Goal: Task Accomplishment & Management: Use online tool/utility

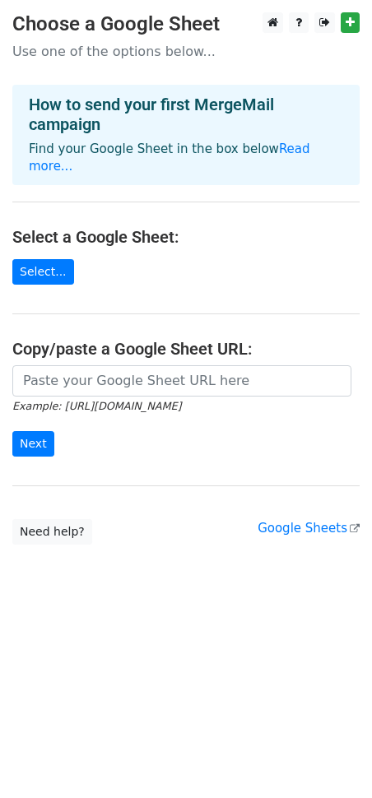
click at [79, 119] on h4 "How to send your first MergeMail campaign" at bounding box center [186, 115] width 314 height 40
click at [119, 113] on h4 "How to send your first MergeMail campaign" at bounding box center [186, 115] width 314 height 40
click at [286, 150] on link "Read more..." at bounding box center [170, 158] width 282 height 32
click at [314, 530] on link "Google Sheets" at bounding box center [309, 528] width 102 height 15
click at [300, 528] on link "Google Sheets" at bounding box center [309, 528] width 102 height 15
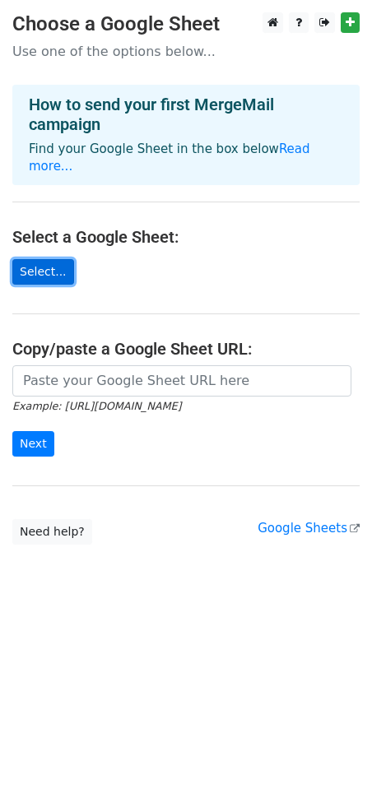
click at [36, 271] on link "Select..." at bounding box center [43, 272] width 62 height 26
drag, startPoint x: 5, startPoint y: 240, endPoint x: 112, endPoint y: 583, distance: 359.6
click at [112, 582] on body "Choose a Google Sheet Use one of the options below... How to send your first Me…" at bounding box center [186, 311] width 372 height 598
click at [40, 278] on link "Select..." at bounding box center [43, 272] width 62 height 26
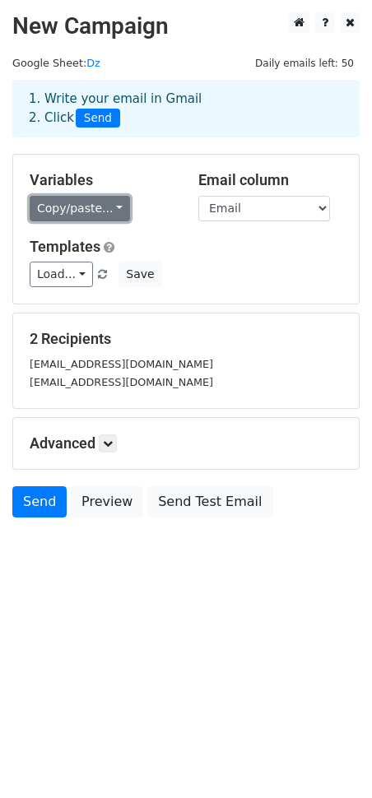
click at [114, 203] on link "Copy/paste..." at bounding box center [80, 209] width 100 height 26
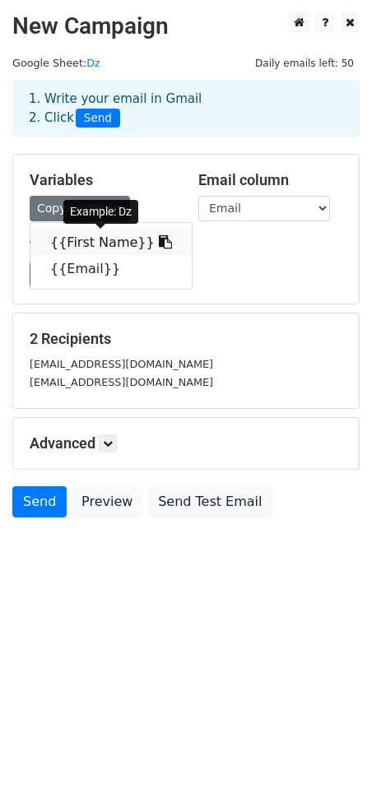
click at [109, 243] on link "{{First Name}}" at bounding box center [110, 243] width 161 height 26
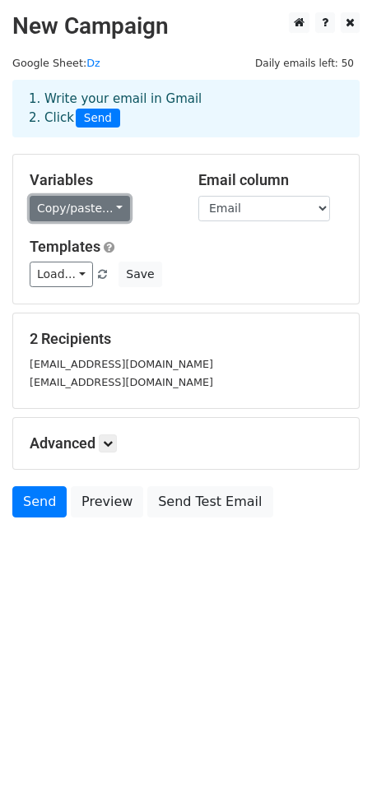
click at [115, 208] on link "Copy/paste..." at bounding box center [80, 209] width 100 height 26
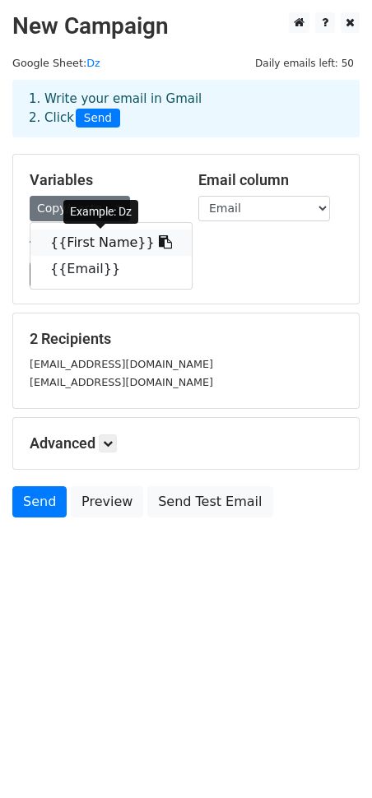
click at [159, 241] on icon at bounding box center [165, 241] width 13 height 13
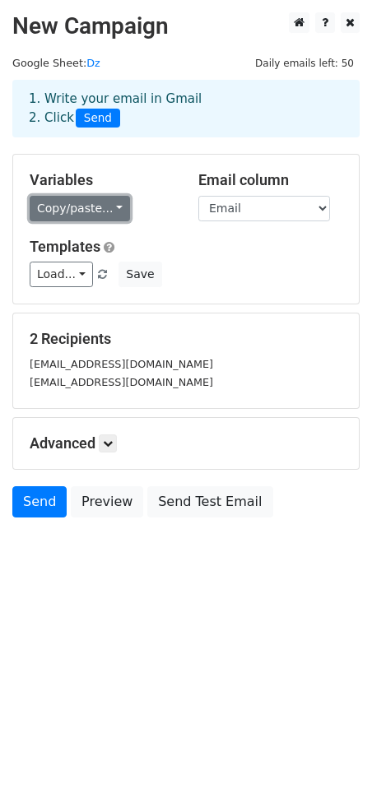
click at [115, 208] on link "Copy/paste..." at bounding box center [80, 209] width 100 height 26
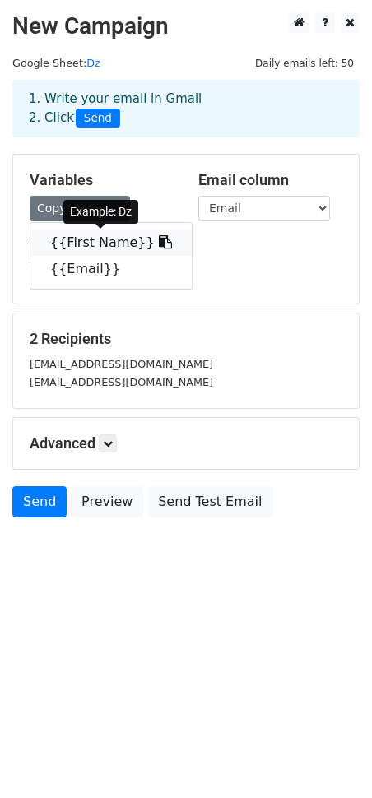
click at [98, 245] on link "{{First Name}}" at bounding box center [110, 243] width 161 height 26
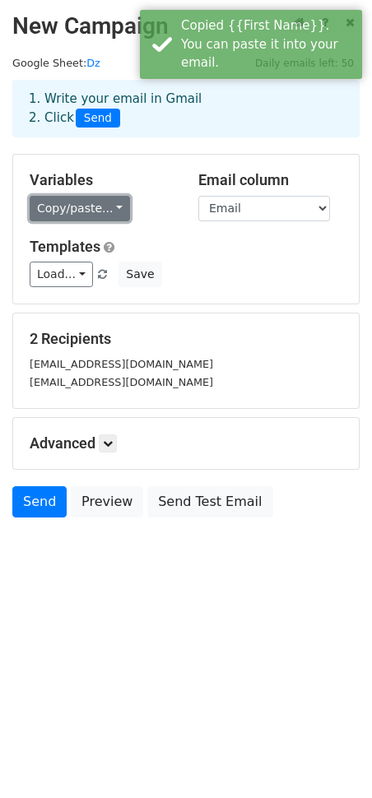
click at [110, 212] on link "Copy/paste..." at bounding box center [80, 209] width 100 height 26
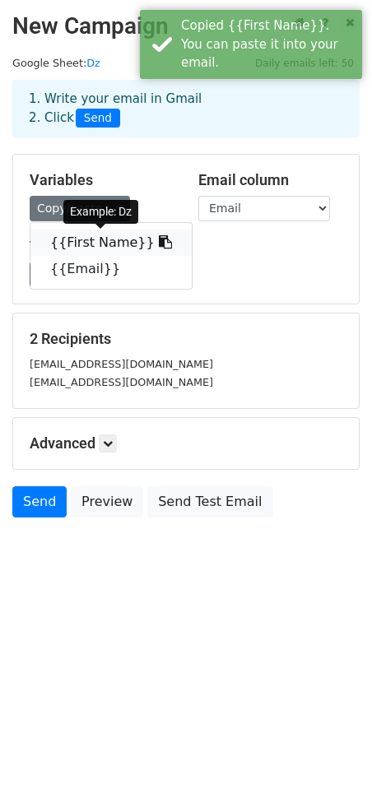
click at [159, 243] on icon at bounding box center [165, 241] width 13 height 13
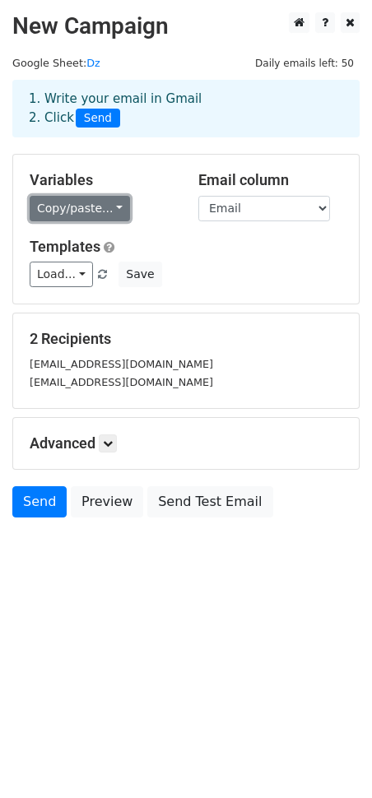
click at [115, 207] on link "Copy/paste..." at bounding box center [80, 209] width 100 height 26
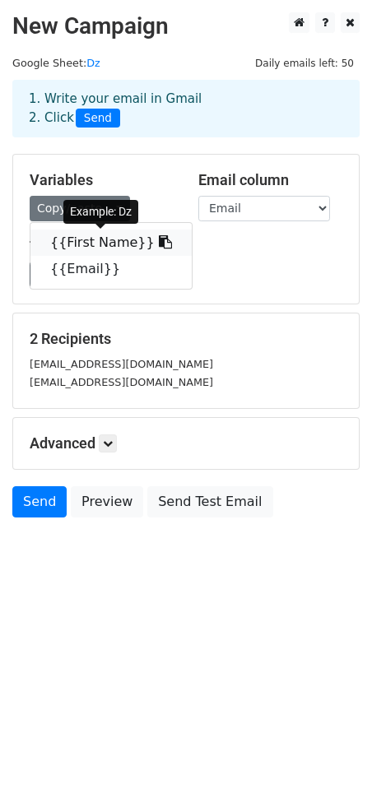
click at [159, 239] on icon at bounding box center [165, 241] width 13 height 13
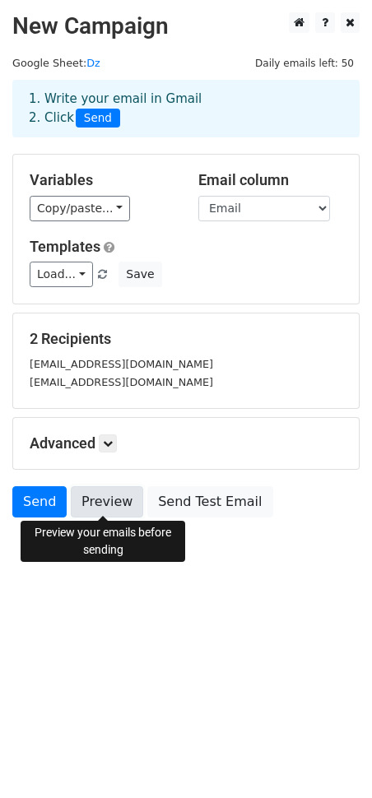
click at [110, 501] on link "Preview" at bounding box center [107, 501] width 72 height 31
click at [125, 501] on link "Preview" at bounding box center [107, 501] width 72 height 31
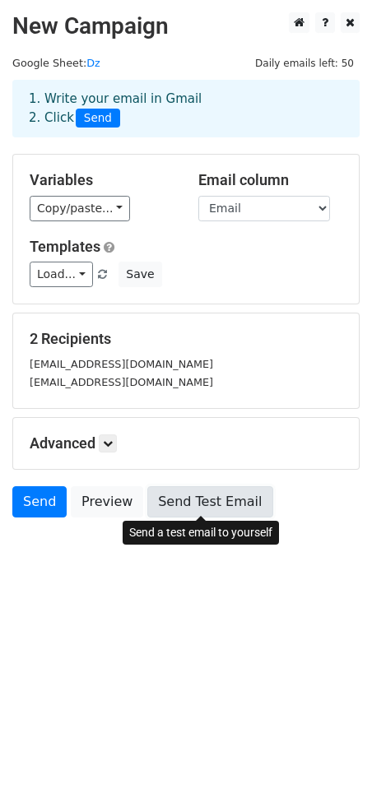
click at [194, 500] on link "Send Test Email" at bounding box center [209, 501] width 125 height 31
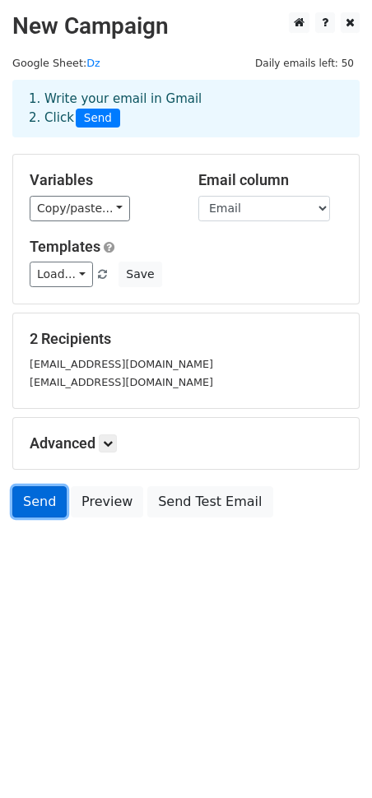
click at [56, 500] on link "Send" at bounding box center [39, 501] width 54 height 31
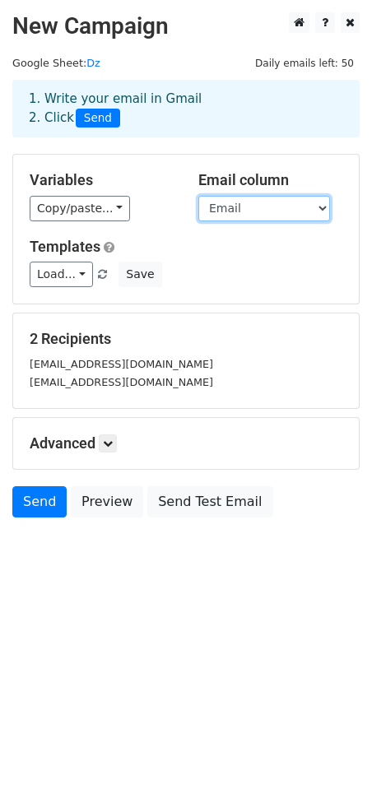
click at [321, 208] on select "First Name Email" at bounding box center [264, 209] width 132 height 26
click at [326, 202] on select "First Name Email" at bounding box center [264, 209] width 132 height 26
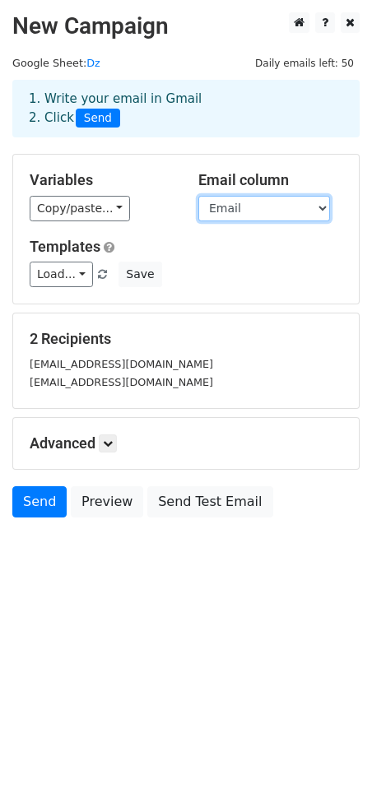
click at [198, 196] on select "First Name Email" at bounding box center [264, 209] width 132 height 26
click at [319, 206] on select "First Name Email" at bounding box center [264, 209] width 132 height 26
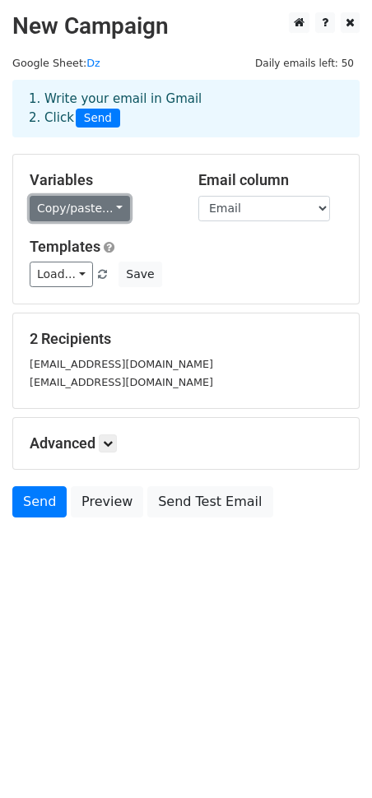
click at [114, 208] on link "Copy/paste..." at bounding box center [80, 209] width 100 height 26
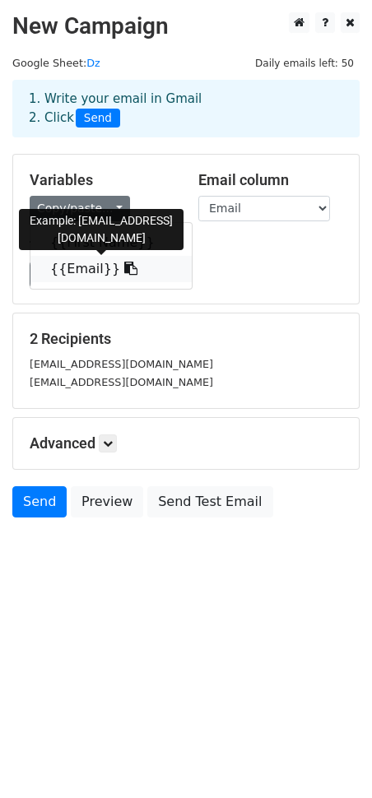
click at [124, 266] on icon at bounding box center [130, 268] width 13 height 13
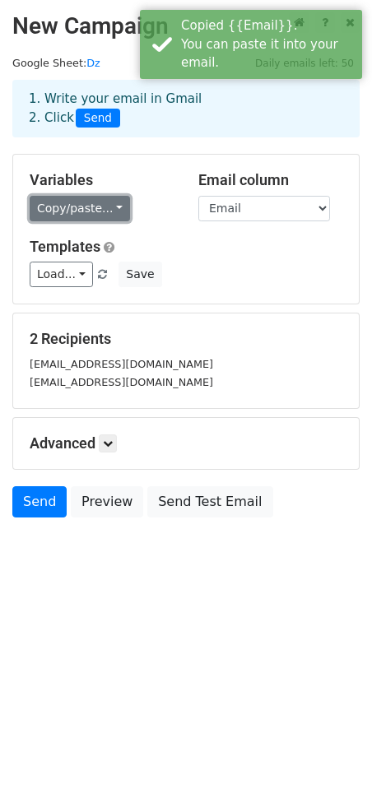
click at [119, 203] on link "Copy/paste..." at bounding box center [80, 209] width 100 height 26
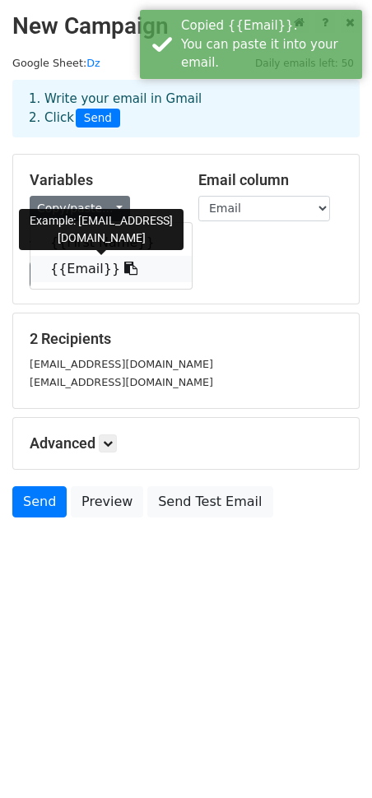
click at [124, 264] on icon at bounding box center [130, 268] width 13 height 13
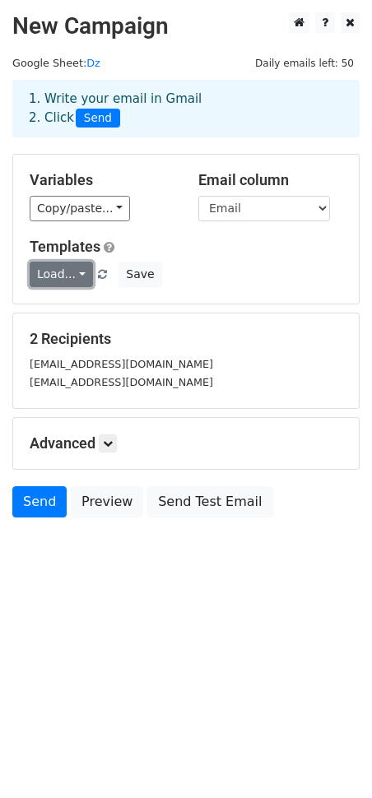
click at [83, 268] on link "Load..." at bounding box center [61, 275] width 63 height 26
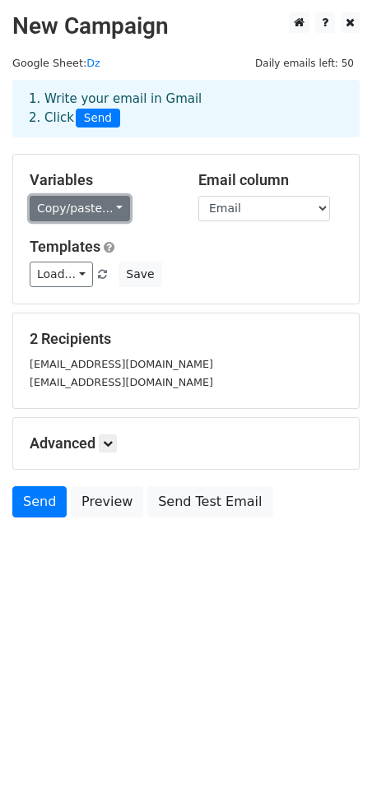
click at [111, 206] on link "Copy/paste..." at bounding box center [80, 209] width 100 height 26
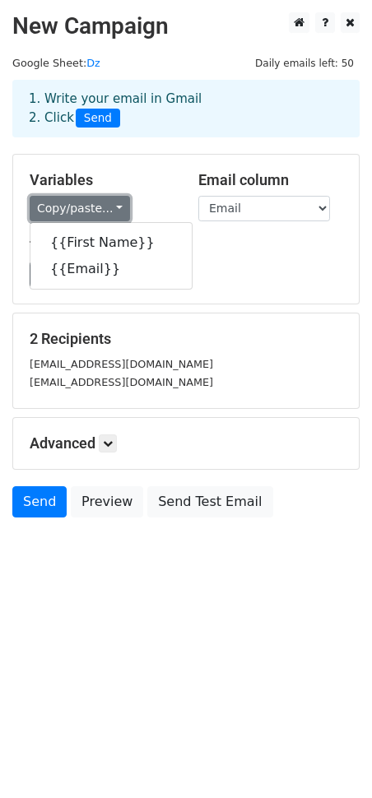
click at [111, 206] on link "Copy/paste..." at bounding box center [80, 209] width 100 height 26
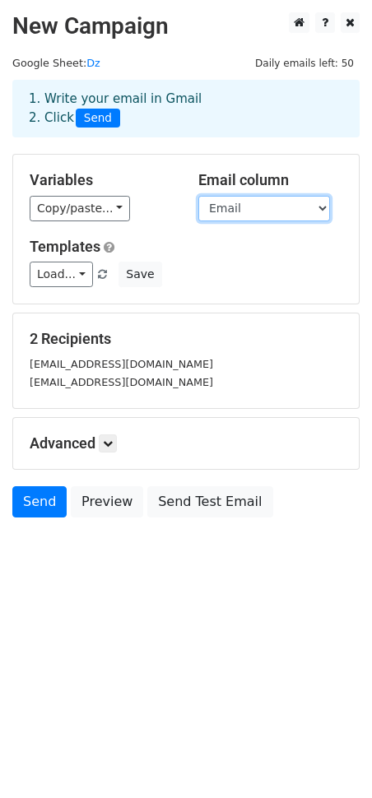
click at [322, 203] on select "First Name Email" at bounding box center [264, 209] width 132 height 26
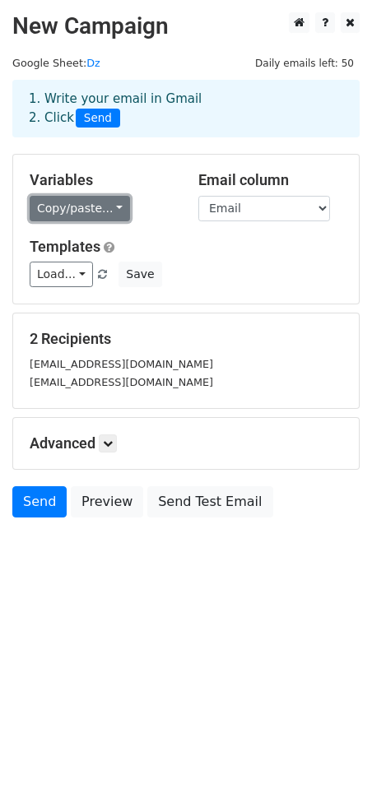
click at [109, 206] on link "Copy/paste..." at bounding box center [80, 209] width 100 height 26
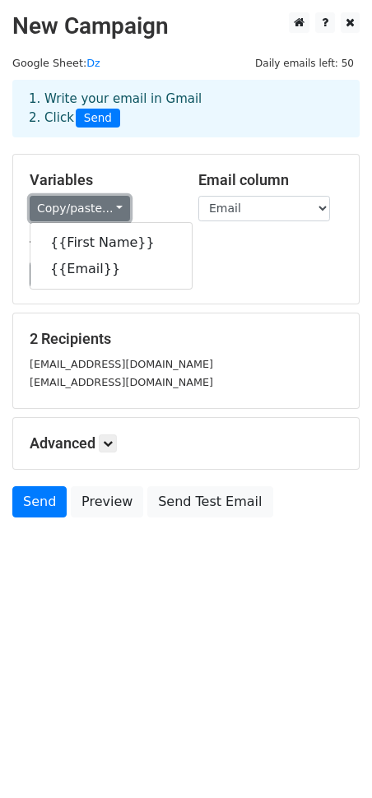
click at [110, 207] on link "Copy/paste..." at bounding box center [80, 209] width 100 height 26
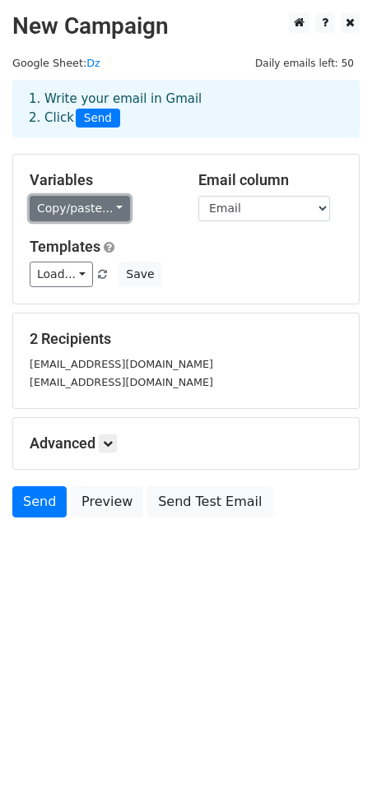
click at [110, 212] on link "Copy/paste..." at bounding box center [80, 209] width 100 height 26
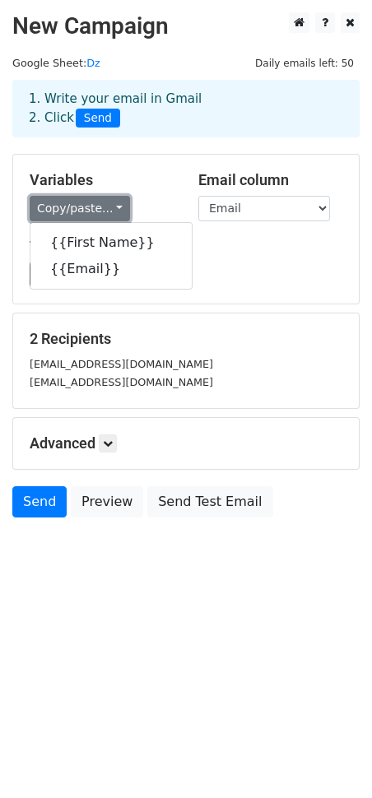
click at [110, 212] on link "Copy/paste..." at bounding box center [80, 209] width 100 height 26
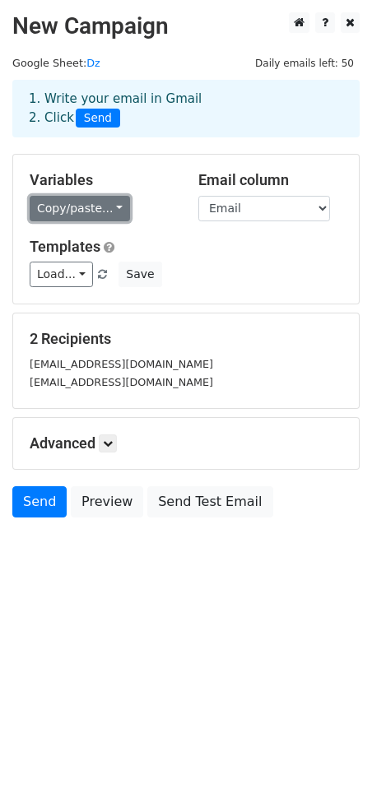
click at [109, 208] on link "Copy/paste..." at bounding box center [80, 209] width 100 height 26
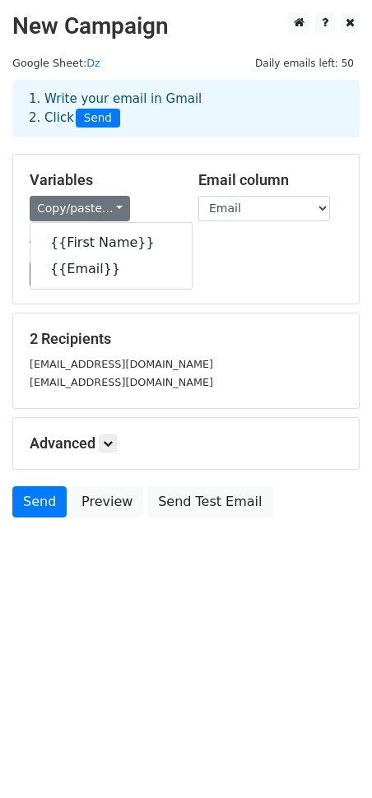
click at [91, 121] on span "Send" at bounding box center [98, 119] width 44 height 20
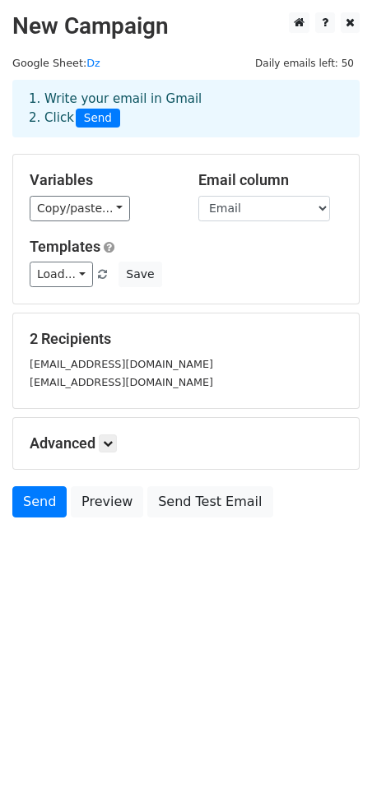
click at [108, 117] on span "Send" at bounding box center [98, 119] width 44 height 20
click at [248, 203] on select "First Name Email" at bounding box center [264, 209] width 132 height 26
click at [198, 196] on select "First Name Email" at bounding box center [264, 209] width 132 height 26
click at [262, 207] on select "First Name Email" at bounding box center [264, 209] width 132 height 26
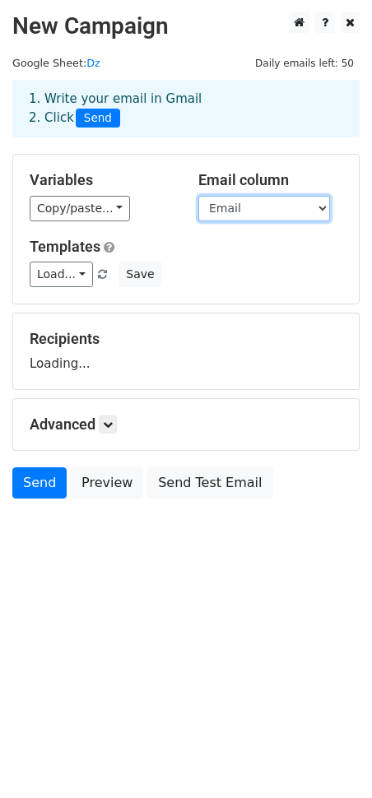
click at [198, 196] on select "First Name Email" at bounding box center [264, 209] width 132 height 26
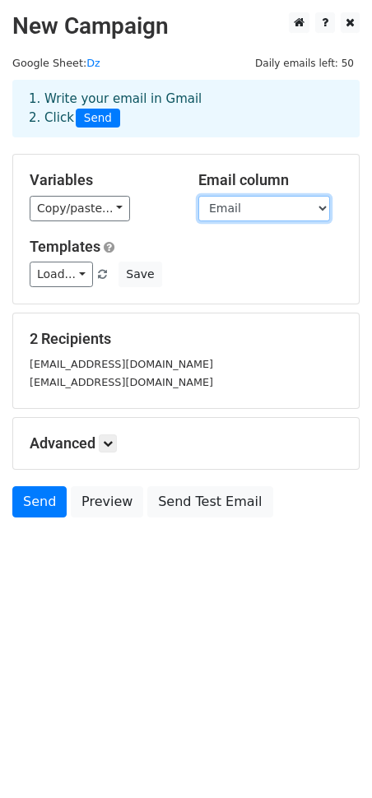
click at [239, 201] on select "First Name Email" at bounding box center [264, 209] width 132 height 26
click at [198, 196] on select "First Name Email" at bounding box center [264, 209] width 132 height 26
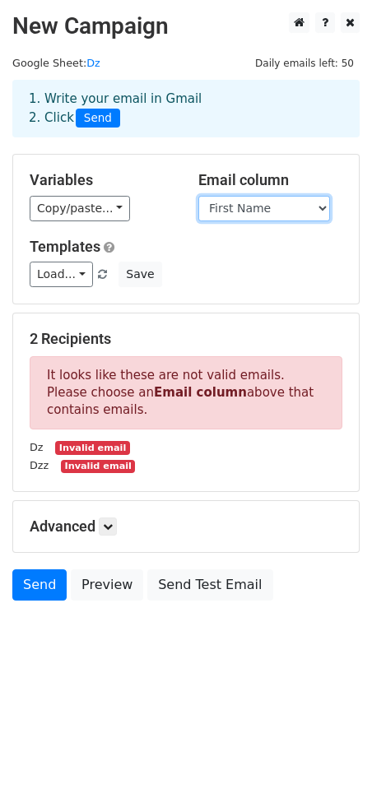
click at [268, 212] on select "First Name Email" at bounding box center [264, 209] width 132 height 26
click at [198, 196] on select "First Name Email" at bounding box center [264, 209] width 132 height 26
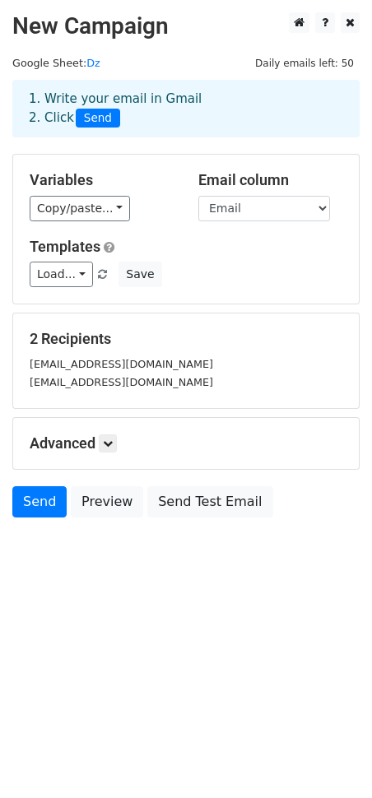
click at [256, 182] on h5 "Email column" at bounding box center [270, 180] width 144 height 18
click at [263, 198] on select "First Name Email" at bounding box center [264, 209] width 132 height 26
click at [198, 196] on select "First Name Email" at bounding box center [264, 209] width 132 height 26
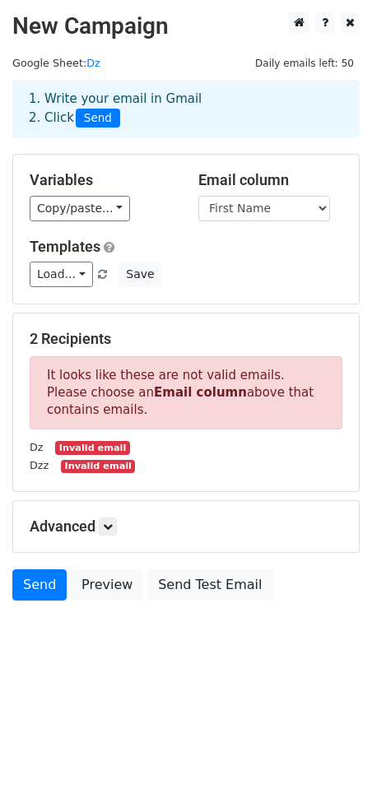
drag, startPoint x: 46, startPoint y: 375, endPoint x: 94, endPoint y: 412, distance: 60.9
click at [94, 412] on p "It looks like these are not valid emails. Please choose an Email column above t…" at bounding box center [186, 392] width 313 height 73
copy p "It looks like these are not valid emails. Please choose an Email column above t…"
click at [277, 212] on select "First Name Email" at bounding box center [264, 209] width 132 height 26
select select "Email"
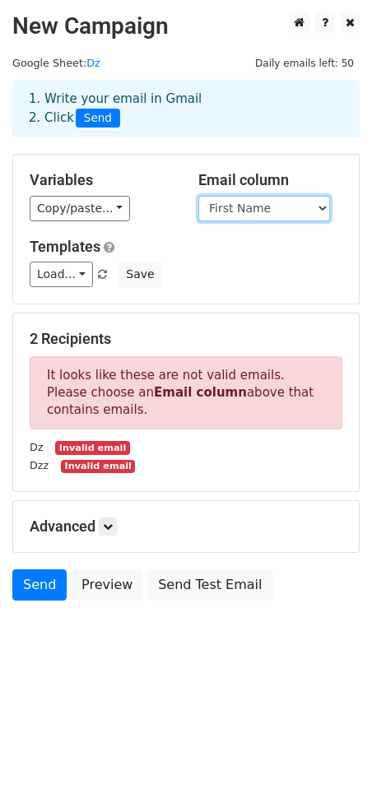
click at [198, 196] on select "First Name Email" at bounding box center [264, 209] width 132 height 26
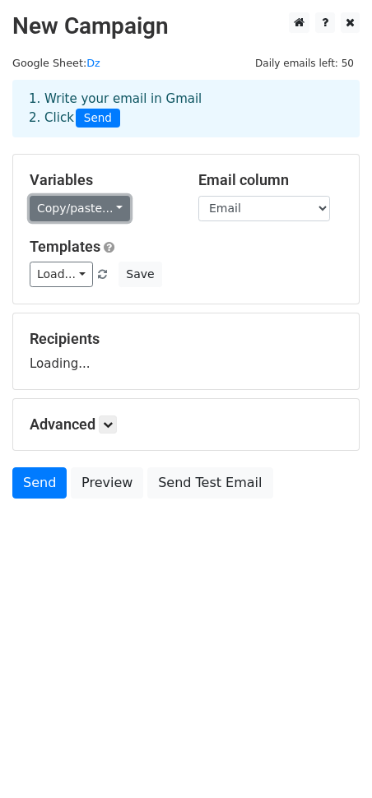
click at [121, 206] on link "Copy/paste..." at bounding box center [80, 209] width 100 height 26
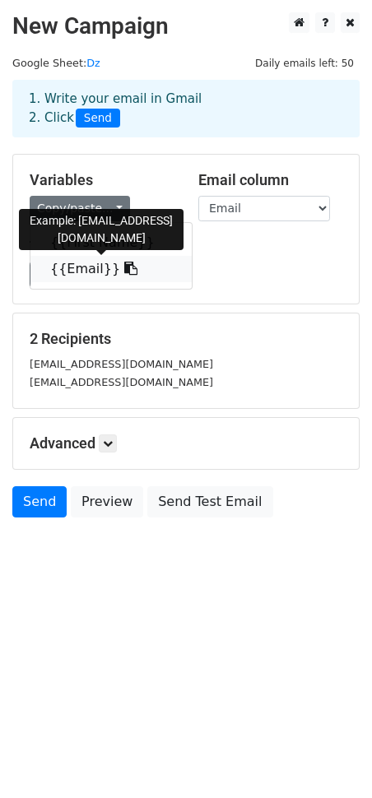
click at [81, 270] on link "{{Email}}" at bounding box center [110, 269] width 161 height 26
copy p "It looks like these are not valid emails. Please choose an Email column above t…"
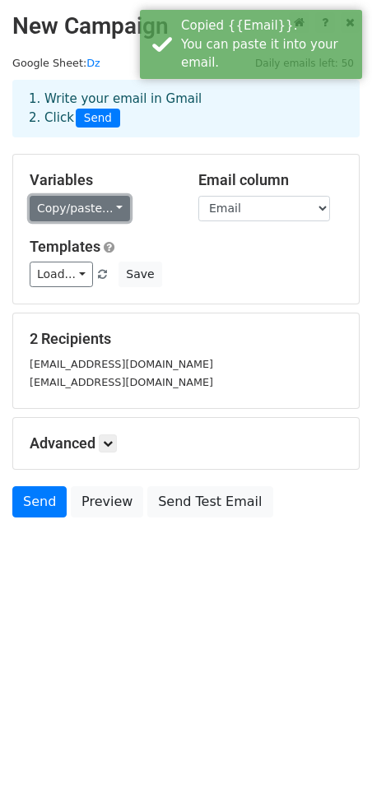
click at [120, 214] on link "Copy/paste..." at bounding box center [80, 209] width 100 height 26
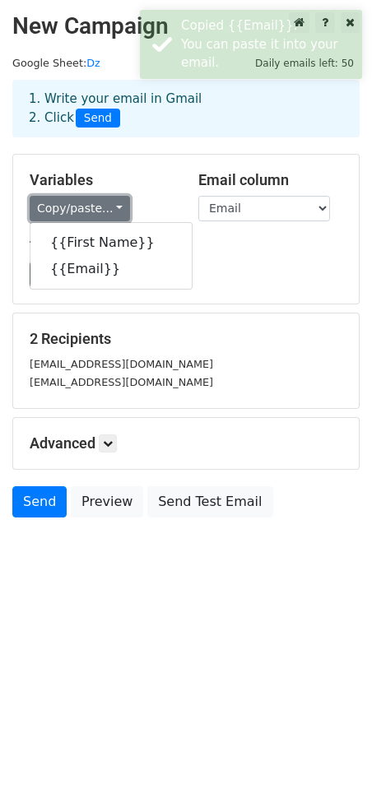
click at [118, 208] on link "Copy/paste..." at bounding box center [80, 209] width 100 height 26
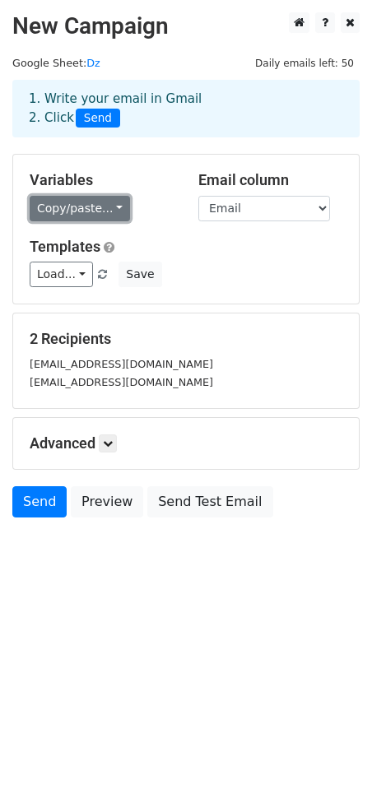
click at [118, 209] on link "Copy/paste..." at bounding box center [80, 209] width 100 height 26
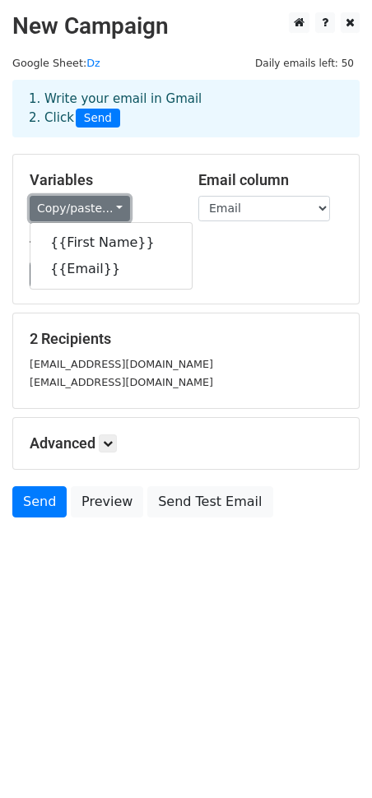
click at [118, 209] on link "Copy/paste..." at bounding box center [80, 209] width 100 height 26
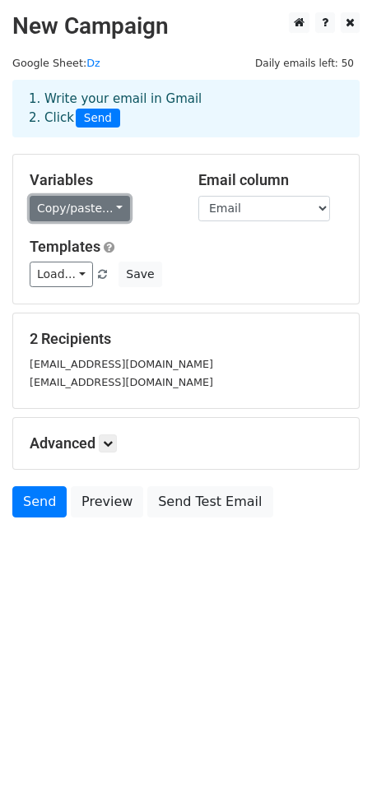
click at [106, 211] on link "Copy/paste..." at bounding box center [80, 209] width 100 height 26
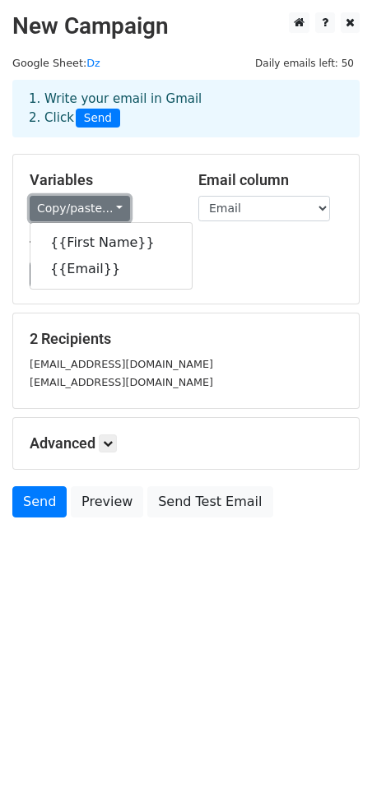
click at [108, 209] on link "Copy/paste..." at bounding box center [80, 209] width 100 height 26
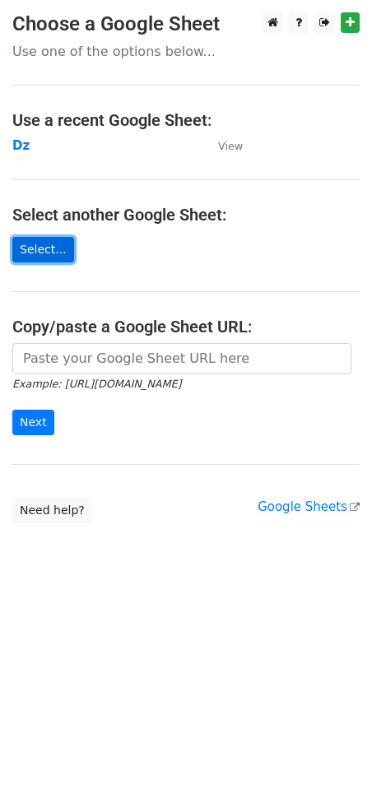
click at [56, 243] on link "Select..." at bounding box center [43, 250] width 62 height 26
click at [42, 243] on link "Select..." at bounding box center [43, 250] width 62 height 26
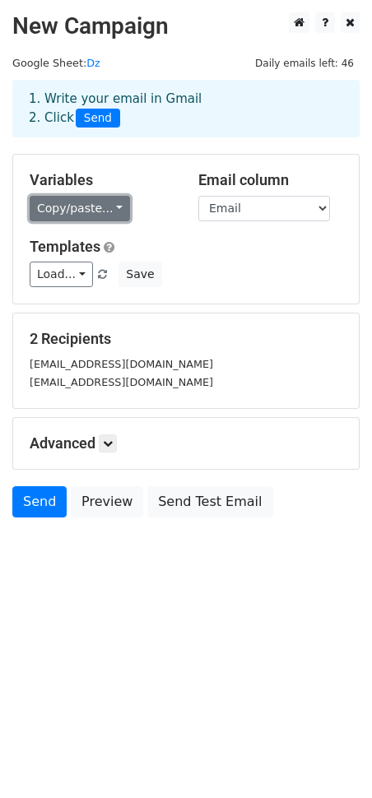
click at [111, 205] on link "Copy/paste..." at bounding box center [80, 209] width 100 height 26
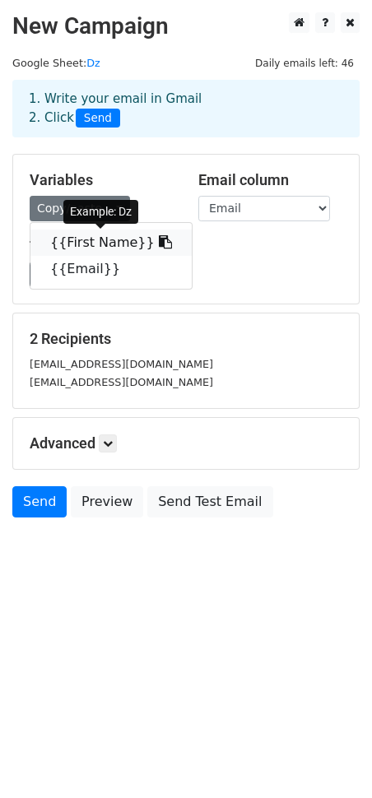
click at [159, 241] on icon at bounding box center [165, 241] width 13 height 13
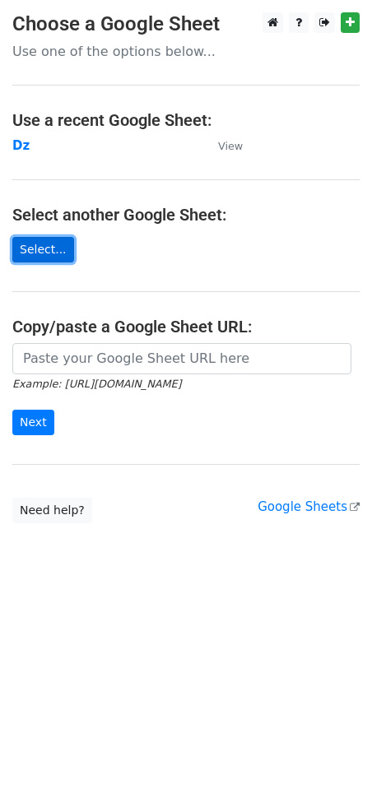
click at [31, 244] on link "Select..." at bounding box center [43, 250] width 62 height 26
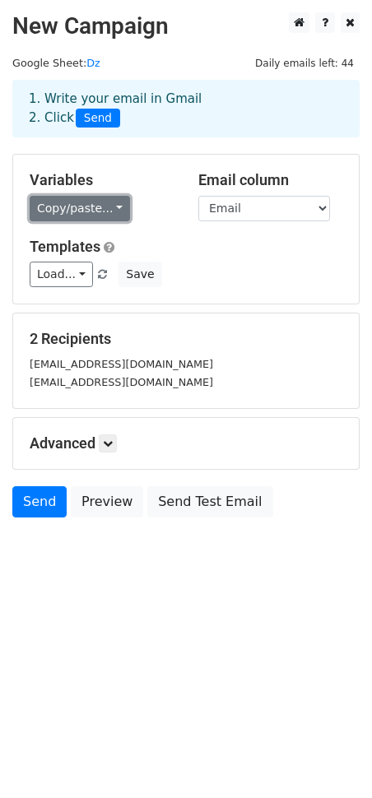
click at [115, 206] on link "Copy/paste..." at bounding box center [80, 209] width 100 height 26
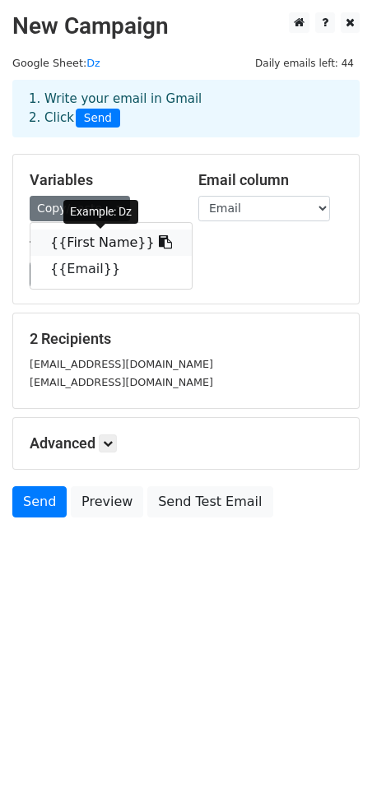
click at [159, 244] on icon at bounding box center [165, 241] width 13 height 13
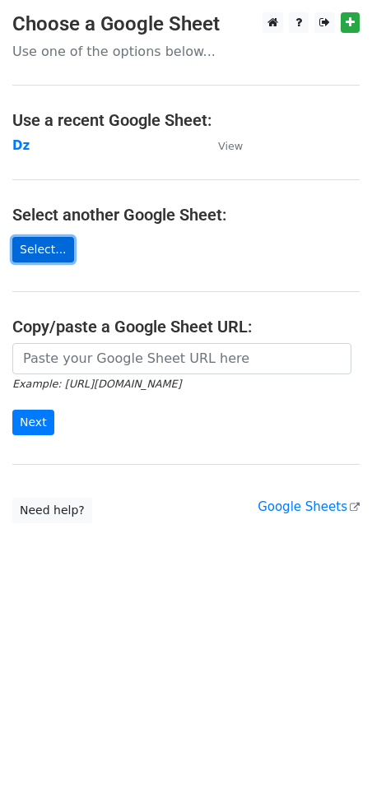
click at [53, 249] on link "Select..." at bounding box center [43, 250] width 62 height 26
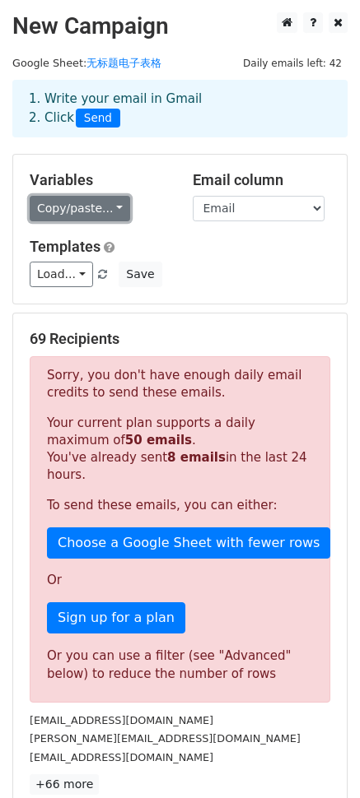
click at [123, 205] on link "Copy/paste..." at bounding box center [80, 209] width 100 height 26
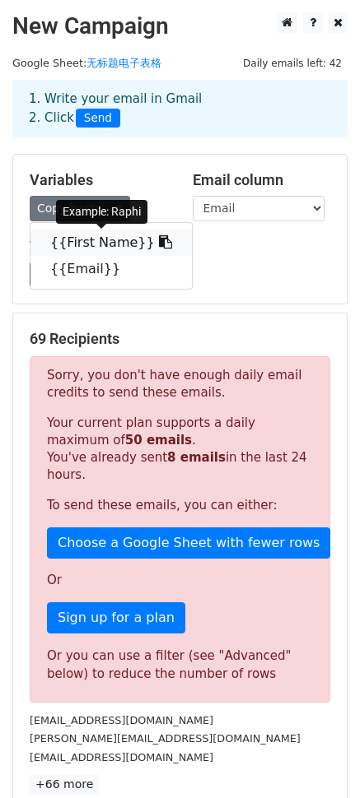
click at [159, 244] on icon at bounding box center [165, 241] width 13 height 13
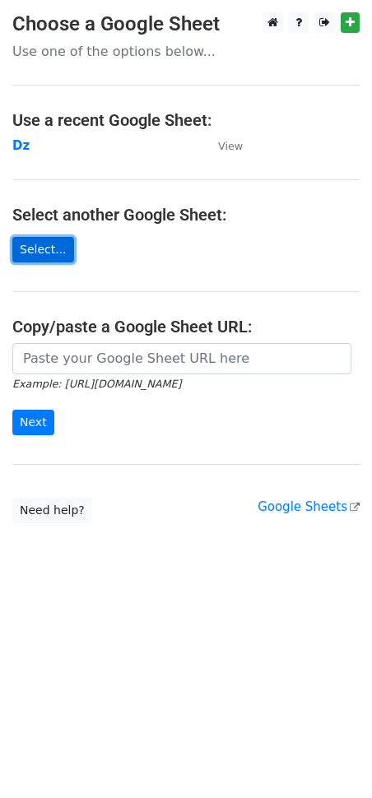
click at [42, 257] on link "Select..." at bounding box center [43, 250] width 62 height 26
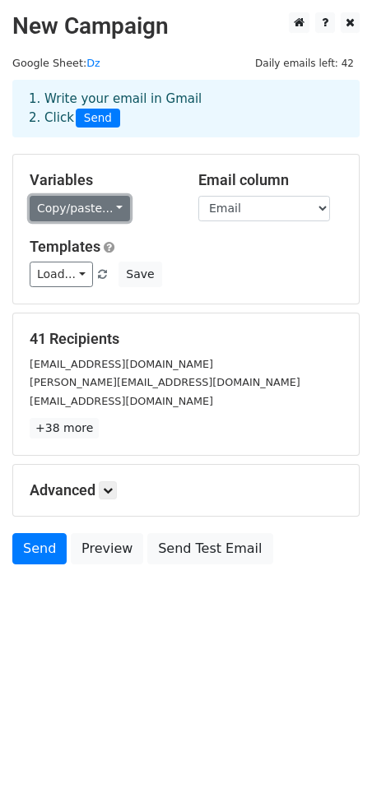
click at [115, 202] on link "Copy/paste..." at bounding box center [80, 209] width 100 height 26
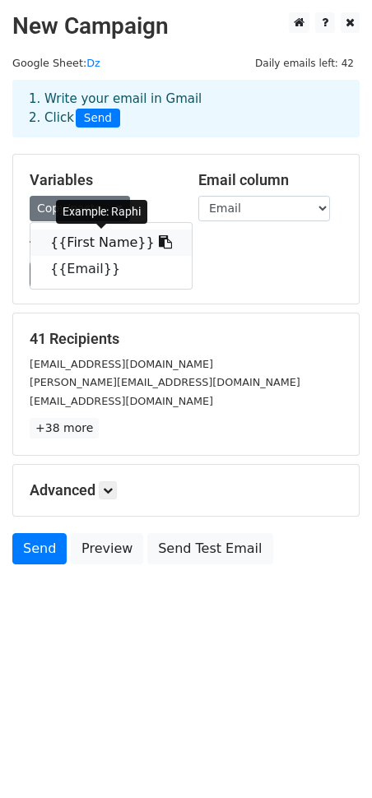
click at [159, 243] on icon at bounding box center [165, 241] width 13 height 13
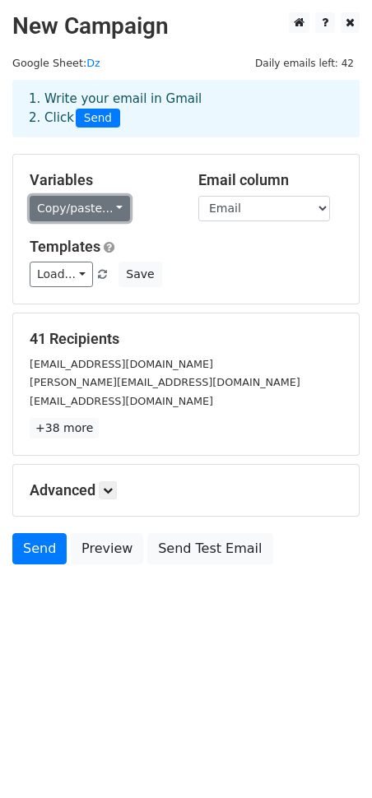
click at [115, 199] on link "Copy/paste..." at bounding box center [80, 209] width 100 height 26
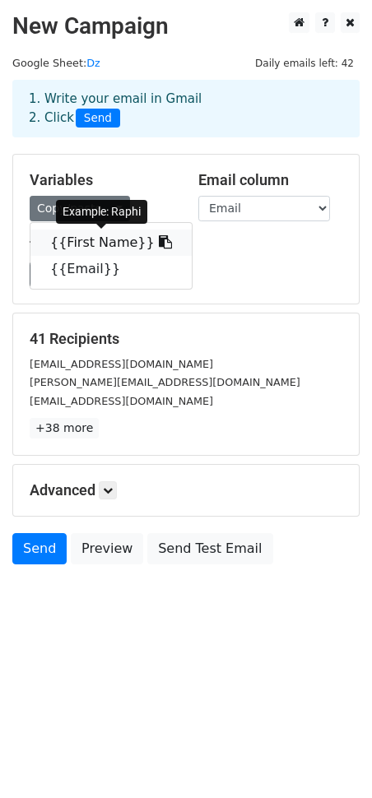
click at [159, 241] on icon at bounding box center [165, 241] width 13 height 13
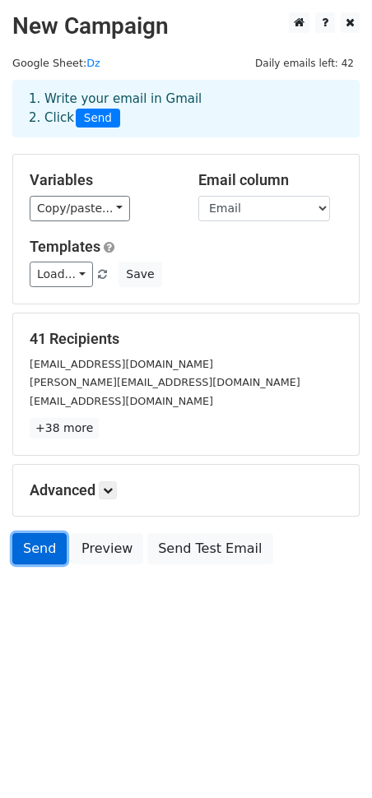
click at [33, 542] on link "Send" at bounding box center [39, 548] width 54 height 31
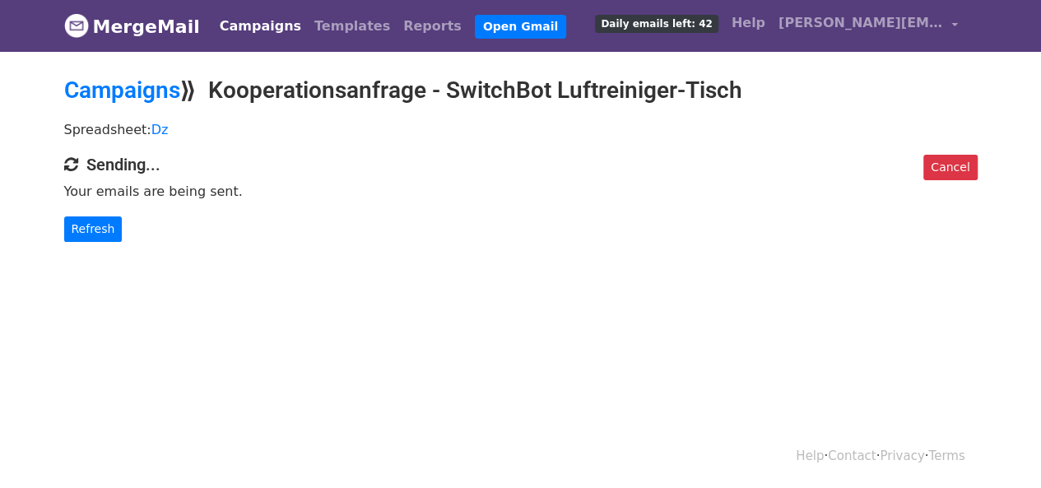
click at [440, 221] on p "Refresh" at bounding box center [521, 229] width 914 height 26
